Goal: Check status

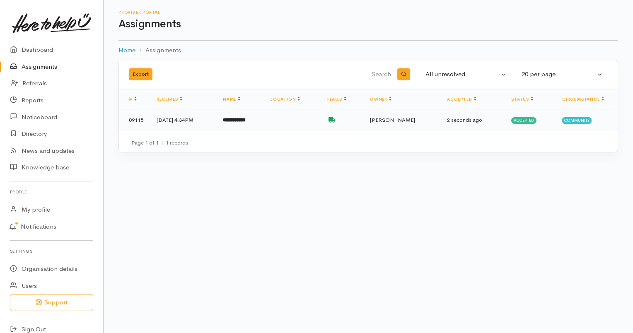
click at [186, 121] on td "[DATE] 4:34PM" at bounding box center [183, 120] width 66 height 22
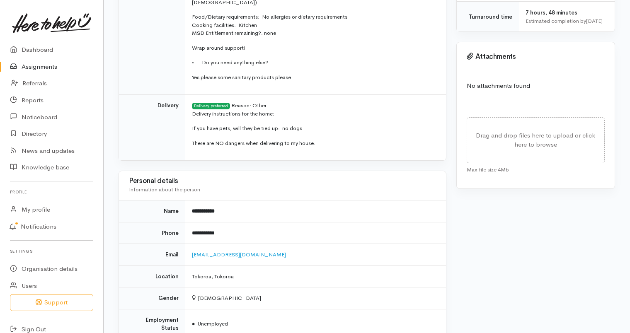
scroll to position [290, 0]
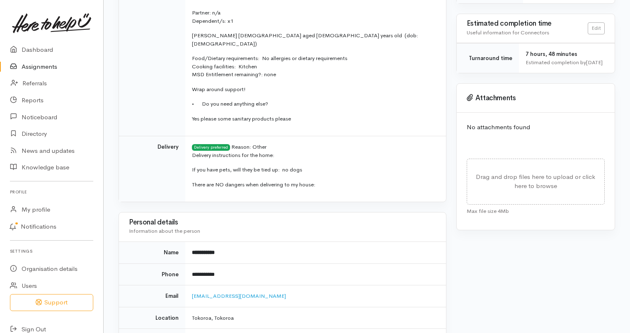
click at [31, 69] on link "Assignments" at bounding box center [51, 66] width 103 height 17
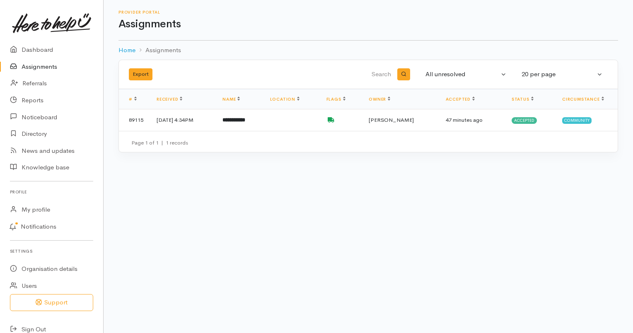
click at [48, 67] on link "Assignments" at bounding box center [51, 66] width 103 height 17
